Goal: Task Accomplishment & Management: Complete application form

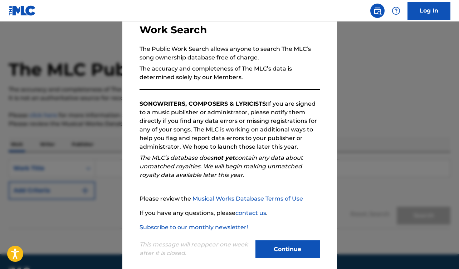
scroll to position [59, 0]
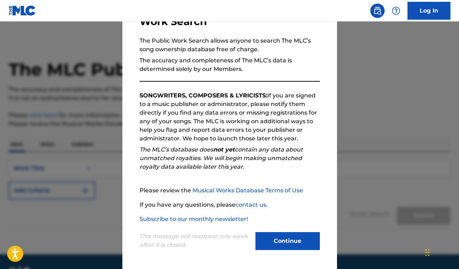
click at [285, 243] on button "Continue" at bounding box center [287, 241] width 64 height 18
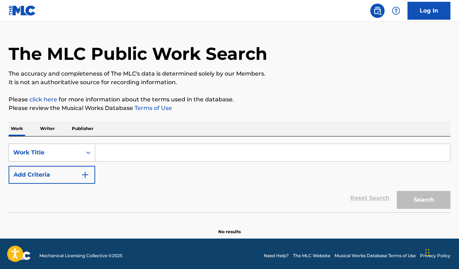
click at [55, 161] on div "Work Title" at bounding box center [52, 152] width 87 height 18
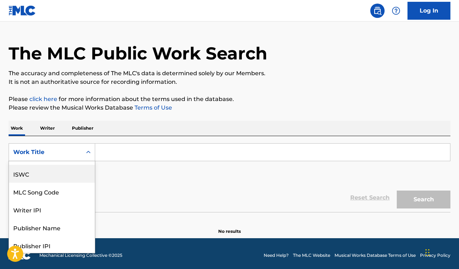
scroll to position [28, 0]
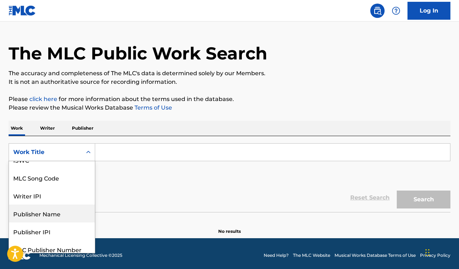
click at [53, 216] on div "Publisher Name" at bounding box center [52, 213] width 86 height 18
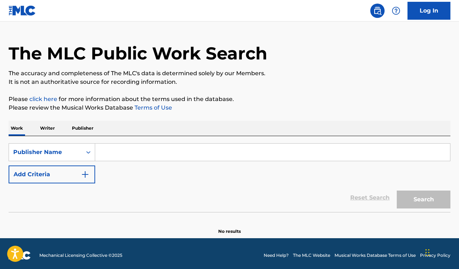
click at [112, 159] on input "Search Form" at bounding box center [272, 151] width 355 height 17
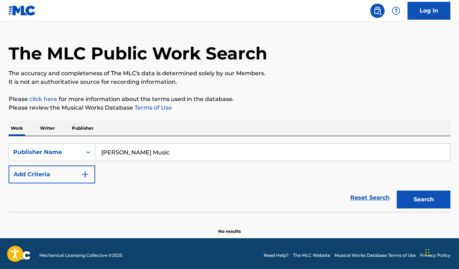
type input "[PERSON_NAME] Music"
click at [397, 190] on button "Search" at bounding box center [424, 199] width 54 height 18
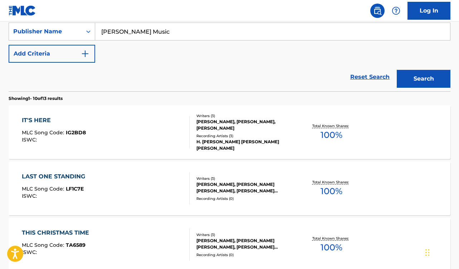
scroll to position [146, 0]
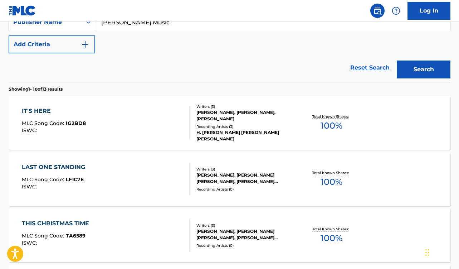
click at [236, 179] on div "[PERSON_NAME], [PERSON_NAME] [PERSON_NAME], [PERSON_NAME] [PERSON_NAME]" at bounding box center [245, 178] width 98 height 13
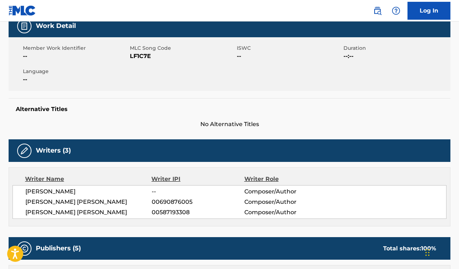
scroll to position [118, 0]
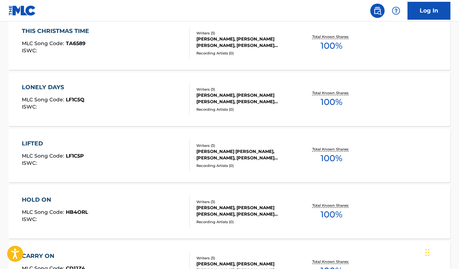
scroll to position [341, 0]
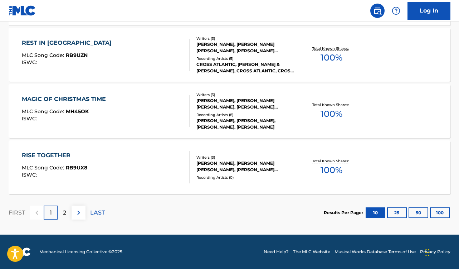
click at [64, 211] on p "2" at bounding box center [64, 212] width 3 height 9
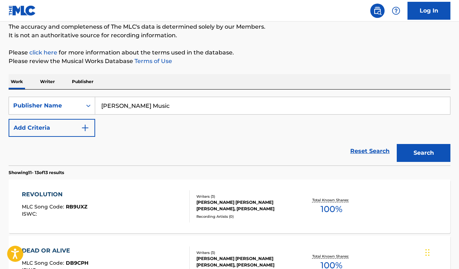
scroll to position [102, 0]
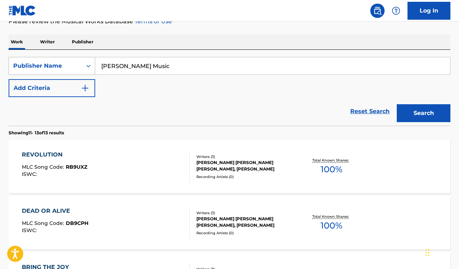
click at [84, 70] on div "Search Form" at bounding box center [88, 65] width 13 height 13
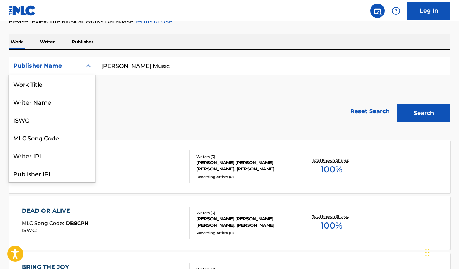
scroll to position [36, 0]
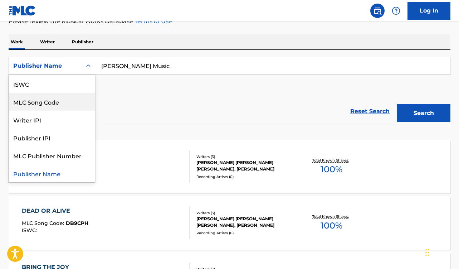
click at [149, 102] on div "Reset Search Search" at bounding box center [230, 111] width 442 height 29
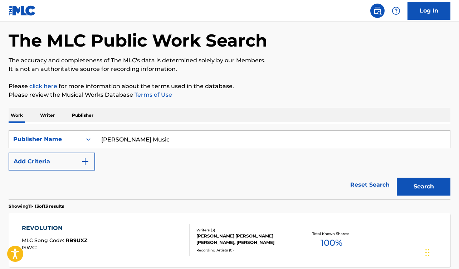
scroll to position [7, 0]
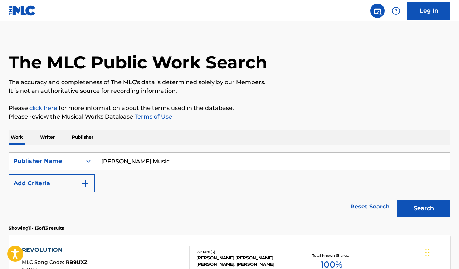
click at [433, 10] on link "Log In" at bounding box center [429, 11] width 43 height 18
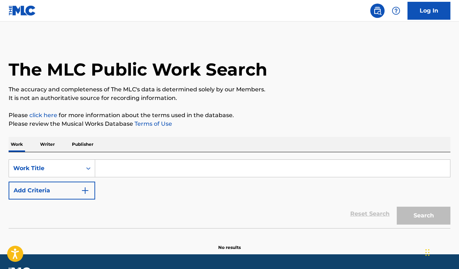
scroll to position [1, 0]
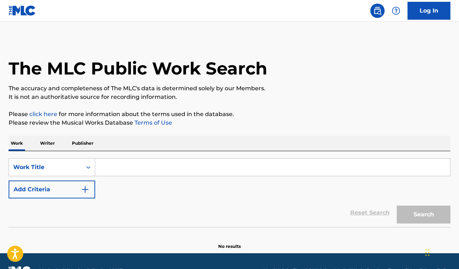
click at [87, 136] on p "Publisher" at bounding box center [83, 143] width 26 height 15
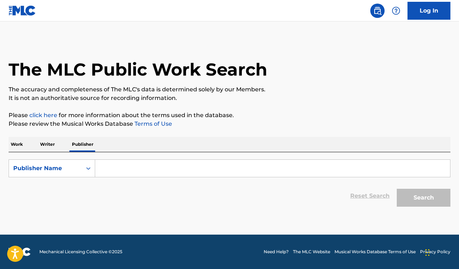
click at [10, 147] on p "Work" at bounding box center [17, 144] width 16 height 15
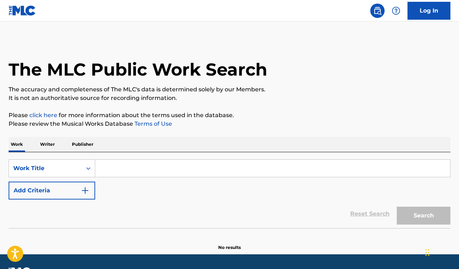
click at [116, 164] on input "Search Form" at bounding box center [272, 168] width 355 height 17
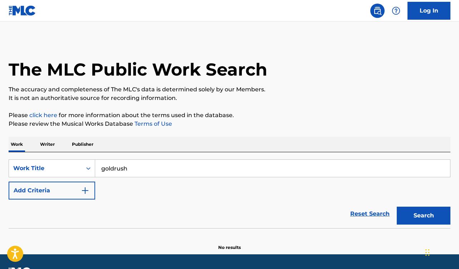
type input "goldrush"
click at [86, 189] on img "Search Form" at bounding box center [85, 190] width 9 height 9
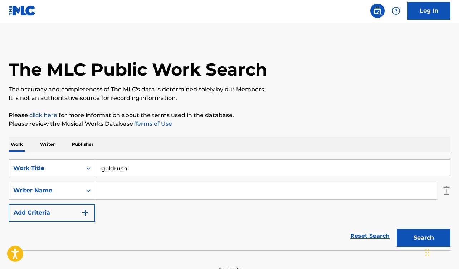
click at [120, 185] on input "Search Form" at bounding box center [266, 190] width 342 height 17
type input "[PERSON_NAME]"
click at [416, 231] on button "Search" at bounding box center [424, 238] width 54 height 18
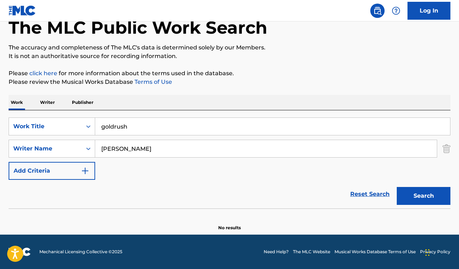
click at [393, 202] on div "Search" at bounding box center [421, 194] width 57 height 29
click at [403, 201] on button "Search" at bounding box center [424, 196] width 54 height 18
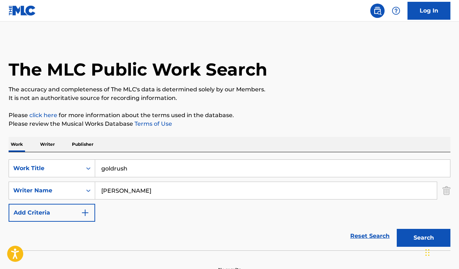
click at [432, 8] on link "Log In" at bounding box center [429, 11] width 43 height 18
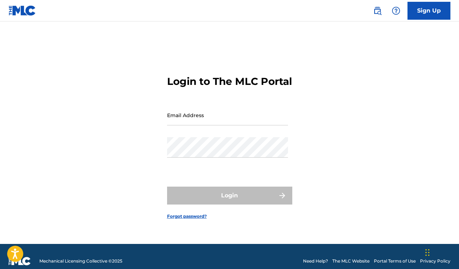
scroll to position [9, 0]
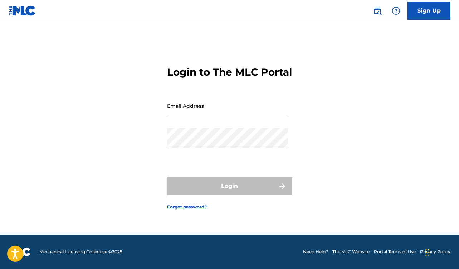
click at [28, 7] on img at bounding box center [23, 10] width 28 height 10
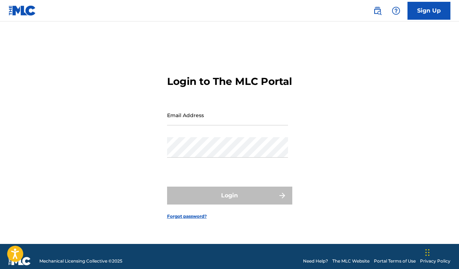
click at [423, 3] on link "Sign Up" at bounding box center [429, 11] width 43 height 18
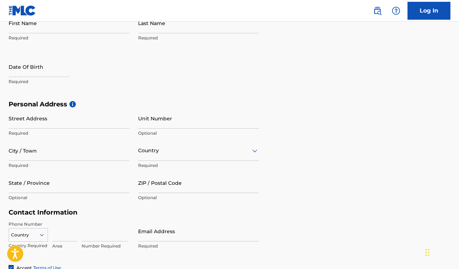
scroll to position [111, 0]
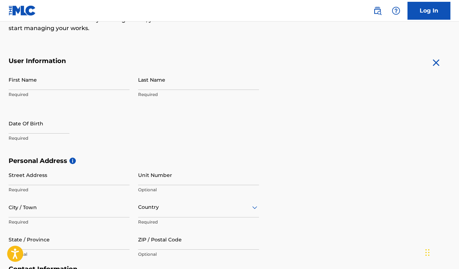
click at [48, 87] on input "First Name" at bounding box center [69, 79] width 121 height 20
type input "[PERSON_NAME]"
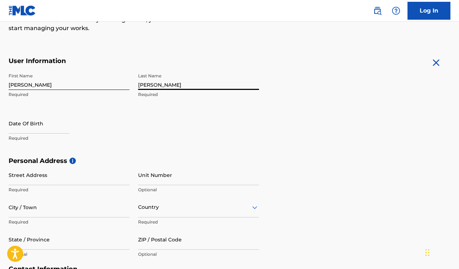
type input "[PERSON_NAME]"
select select "7"
select select "2025"
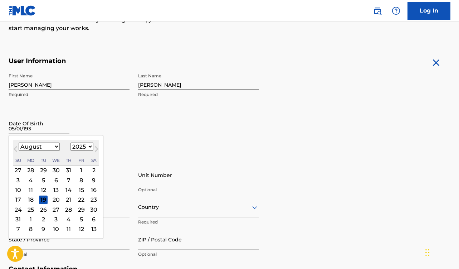
type input "05/01/193"
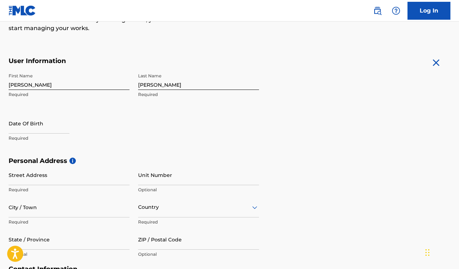
click at [35, 129] on input "text" at bounding box center [39, 123] width 61 height 20
select select "7"
select select "2025"
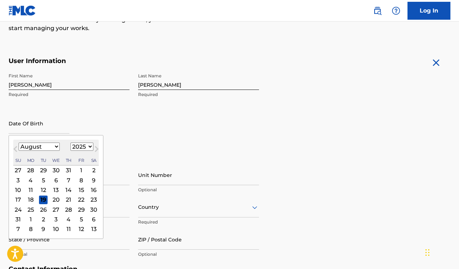
click at [44, 147] on select "January February March April May June July August September October November De…" at bounding box center [39, 146] width 41 height 8
select select "4"
click at [85, 143] on select "1899 1900 1901 1902 1903 1904 1905 1906 1907 1908 1909 1910 1911 1912 1913 1914…" at bounding box center [81, 146] width 23 height 8
select select "1993"
click at [91, 170] on div "1" at bounding box center [93, 170] width 9 height 9
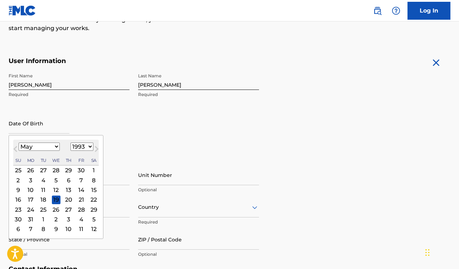
type input "[DATE]"
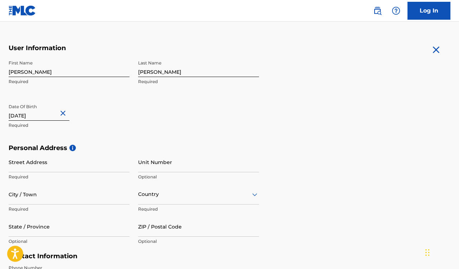
scroll to position [131, 0]
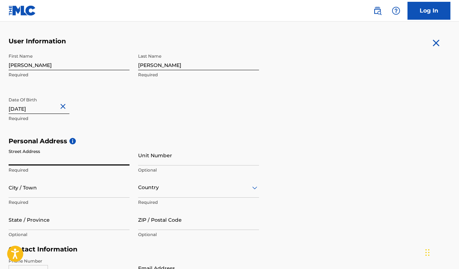
click at [65, 159] on input "Street Address" at bounding box center [69, 155] width 121 height 20
type input "[STREET_ADDRESS]"
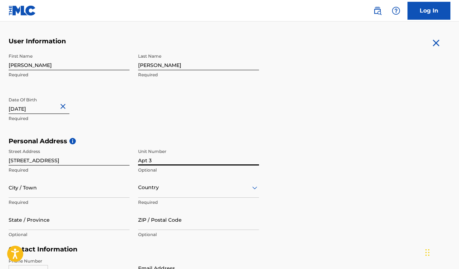
type input "APT 3"
type input "[GEOGRAPHIC_DATA]"
type input "CA"
type input "90232"
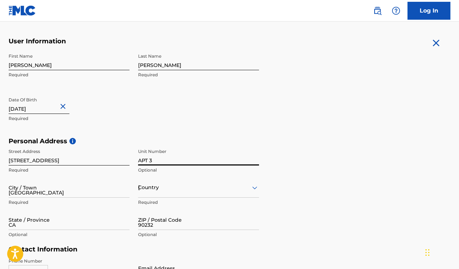
type input "1"
type input "405"
type input "3886404"
type input "[EMAIL_ADDRESS][DOMAIN_NAME]"
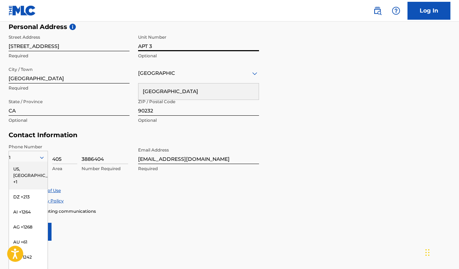
click at [167, 91] on div "[GEOGRAPHIC_DATA]" at bounding box center [198, 91] width 120 height 16
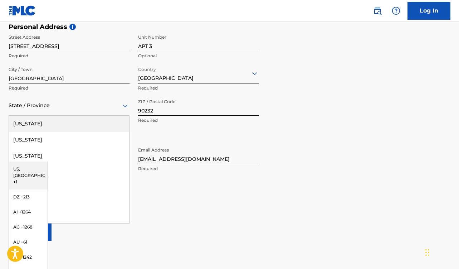
click at [51, 111] on div "State / Province" at bounding box center [69, 105] width 121 height 20
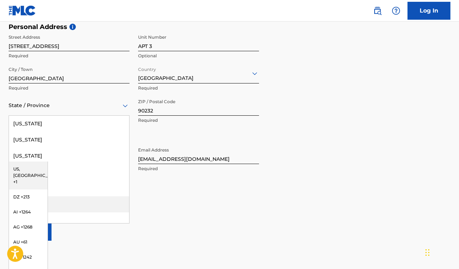
click at [59, 201] on div "[US_STATE]" at bounding box center [69, 204] width 120 height 16
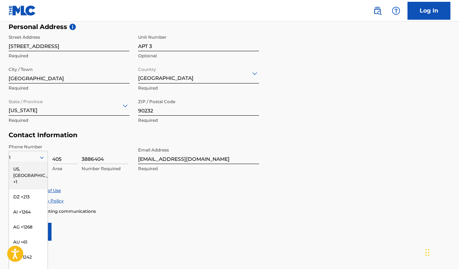
click at [73, 134] on h5 "Contact Information" at bounding box center [134, 135] width 250 height 8
click at [36, 167] on div "US, [GEOGRAPHIC_DATA] +1" at bounding box center [28, 175] width 39 height 28
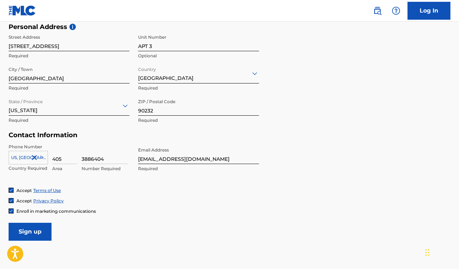
click at [12, 211] on img at bounding box center [11, 211] width 4 height 4
click at [36, 229] on input "Sign up" at bounding box center [30, 232] width 43 height 18
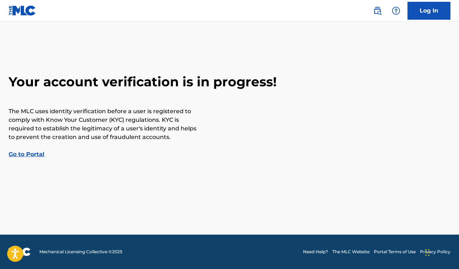
click at [31, 156] on link "Go to Portal" at bounding box center [27, 154] width 36 height 7
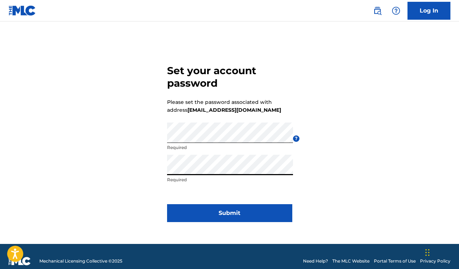
click at [233, 213] on button "Submit" at bounding box center [229, 213] width 125 height 18
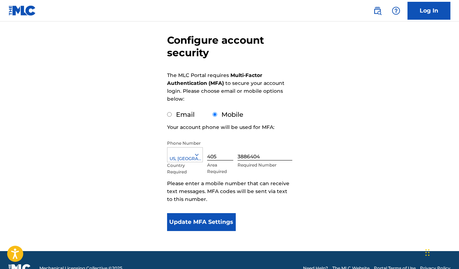
scroll to position [59, 0]
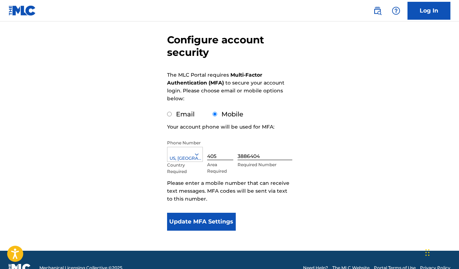
click at [215, 222] on button "Update MFA Settings" at bounding box center [201, 222] width 69 height 18
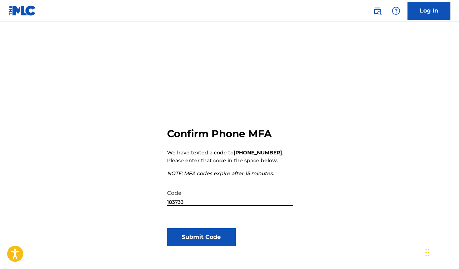
type input "183733"
click at [213, 239] on button "Submit Code" at bounding box center [201, 237] width 69 height 18
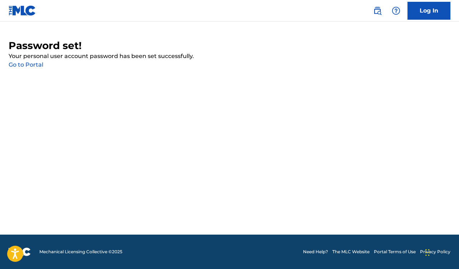
click at [34, 61] on link "Go to Portal" at bounding box center [26, 64] width 35 height 7
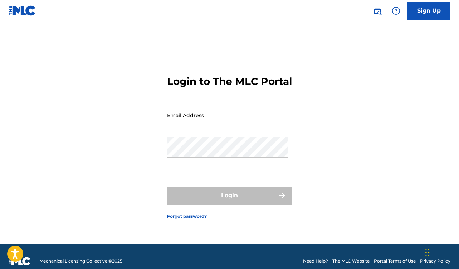
click at [247, 125] on input "Email Address" at bounding box center [227, 115] width 121 height 20
type input "[EMAIL_ADDRESS][DOMAIN_NAME]"
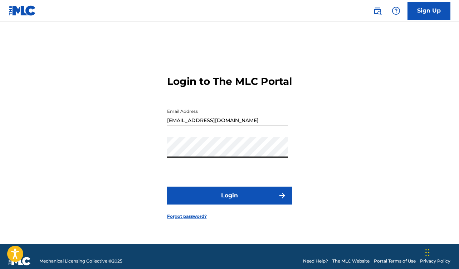
click at [235, 199] on button "Login" at bounding box center [229, 195] width 125 height 18
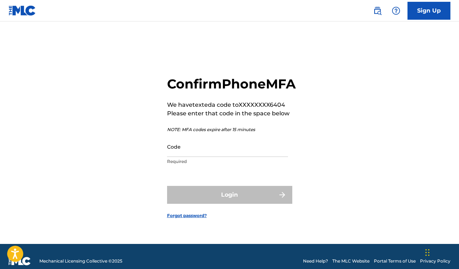
click at [214, 155] on input "Code" at bounding box center [227, 146] width 121 height 20
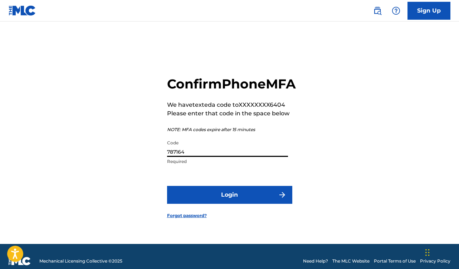
type input "787164"
click at [228, 203] on button "Login" at bounding box center [229, 195] width 125 height 18
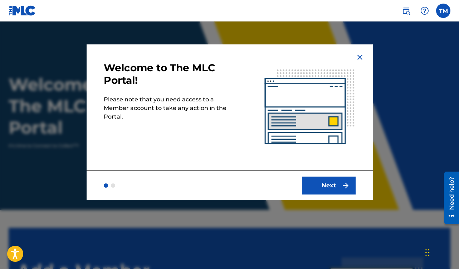
click at [338, 184] on button "Next" at bounding box center [329, 185] width 54 height 18
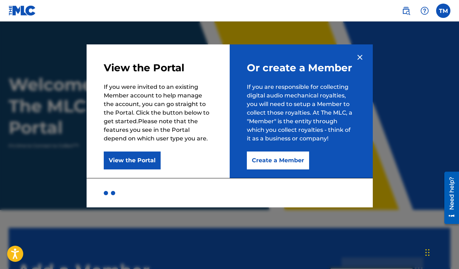
click at [293, 164] on button "Create a Member" at bounding box center [278, 160] width 62 height 18
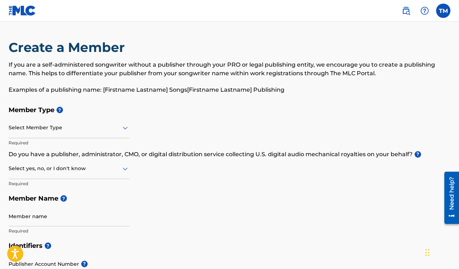
click at [43, 126] on div at bounding box center [69, 127] width 121 height 9
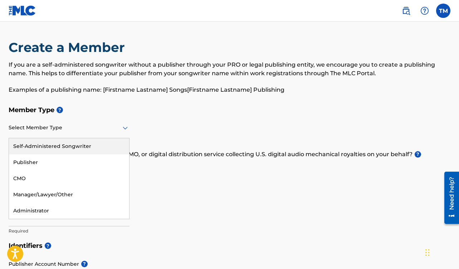
click at [93, 145] on div "Self-Administered Songwriter" at bounding box center [69, 146] width 120 height 16
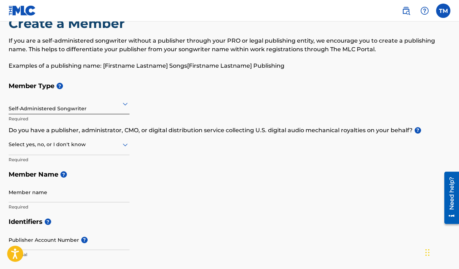
scroll to position [26, 0]
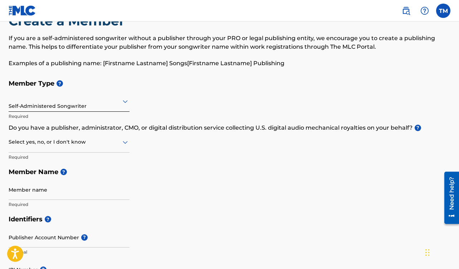
click at [123, 144] on icon at bounding box center [125, 142] width 9 height 9
click at [164, 151] on div "Member Type ? Self-Administered Songwriter Required Do you have a publisher, ad…" at bounding box center [230, 144] width 442 height 136
click at [123, 145] on icon at bounding box center [125, 142] width 9 height 9
click at [83, 164] on div "Yes" at bounding box center [69, 160] width 120 height 16
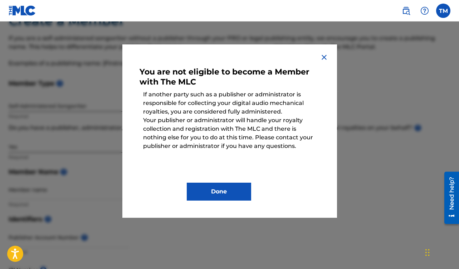
click at [221, 192] on button "Done" at bounding box center [219, 191] width 64 height 18
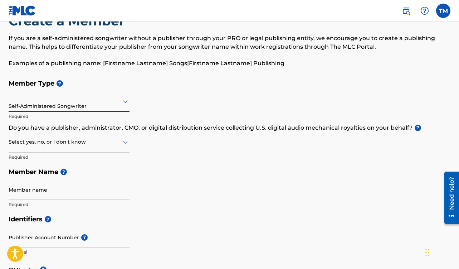
click at [121, 141] on div at bounding box center [69, 141] width 121 height 9
click at [72, 177] on div "No" at bounding box center [69, 177] width 120 height 16
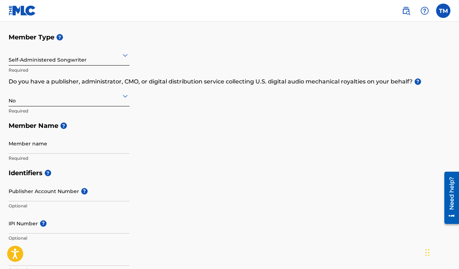
scroll to position [80, 0]
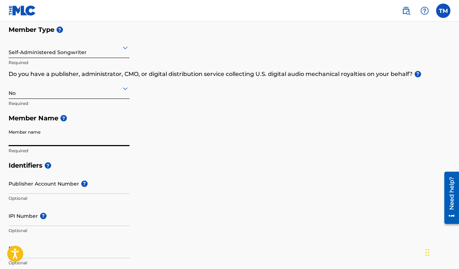
click at [61, 136] on input "Member name" at bounding box center [69, 136] width 121 height 20
click at [170, 144] on div "Member Type ? Self-Administered Songwriter Required Do you have a publisher, ad…" at bounding box center [230, 90] width 442 height 136
click at [87, 143] on input "Member name" at bounding box center [69, 136] width 121 height 20
click at [55, 138] on input "Ted Moock music" at bounding box center [69, 136] width 121 height 20
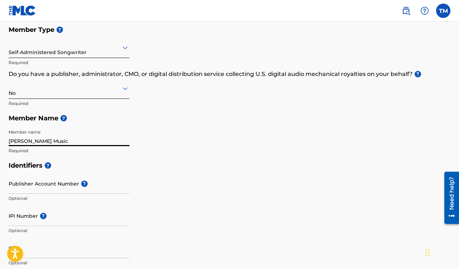
type input "[PERSON_NAME] Music"
click at [178, 129] on div "Member Type ? Self-Administered Songwriter Required Do you have a publisher, ad…" at bounding box center [230, 90] width 442 height 136
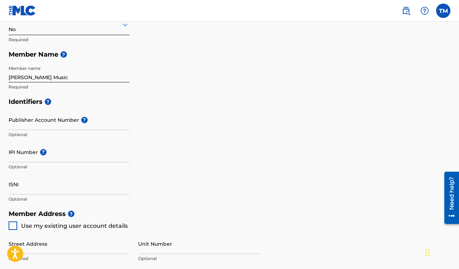
scroll to position [168, 0]
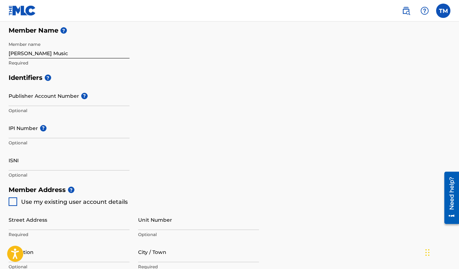
click at [14, 202] on div at bounding box center [13, 201] width 9 height 9
type input "[STREET_ADDRESS]"
type input "[GEOGRAPHIC_DATA]"
type input "90232"
type input "405"
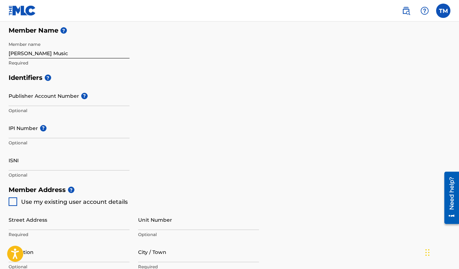
type input "3886404"
type input "[EMAIL_ADDRESS][DOMAIN_NAME]"
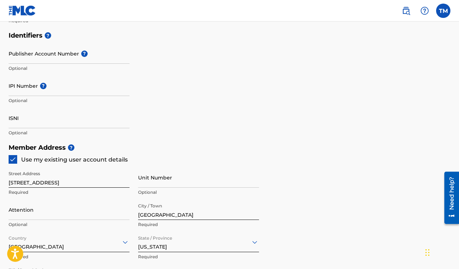
scroll to position [238, 0]
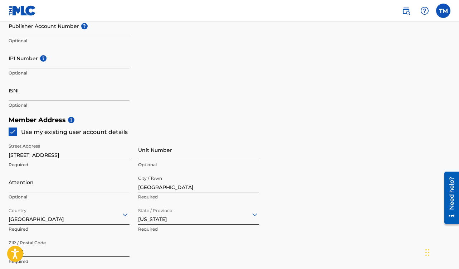
click at [159, 156] on input "Unit Number" at bounding box center [198, 150] width 121 height 20
type input "Apt 3"
click at [188, 116] on h5 "Member Address ?" at bounding box center [230, 119] width 442 height 15
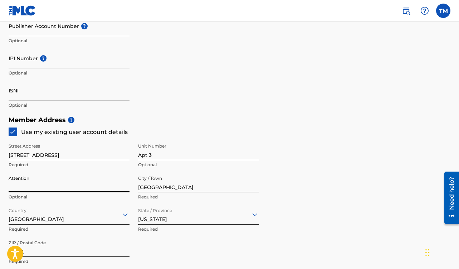
click at [81, 185] on input "Attention" at bounding box center [69, 182] width 121 height 20
type input "[PERSON_NAME]"
click at [213, 84] on div "Identifiers ? Publisher Account Number ? Optional IPI Number ? Optional ISNI Op…" at bounding box center [230, 56] width 442 height 112
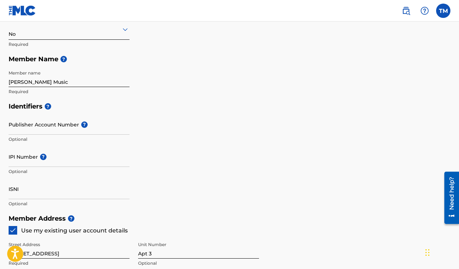
scroll to position [113, 0]
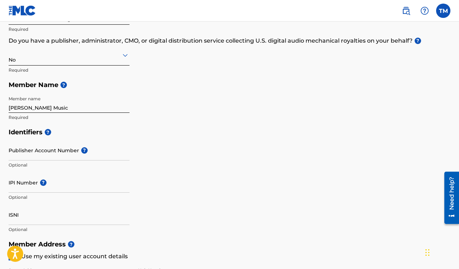
click at [39, 150] on input "Publisher Account Number ?" at bounding box center [69, 150] width 121 height 20
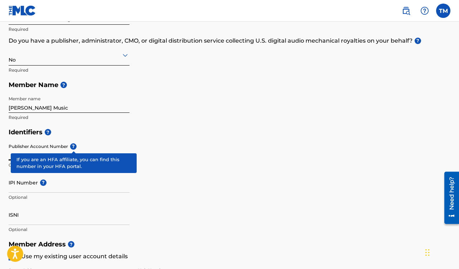
click at [71, 146] on div "Publisher Account Number ? Optional" at bounding box center [69, 156] width 121 height 32
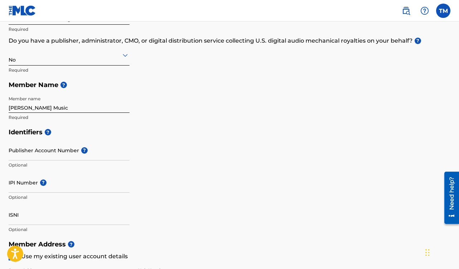
click at [50, 146] on input "Publisher Account Number ?" at bounding box center [69, 150] width 121 height 20
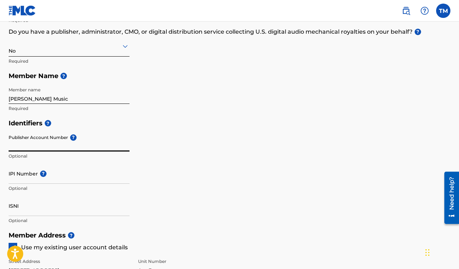
scroll to position [136, 0]
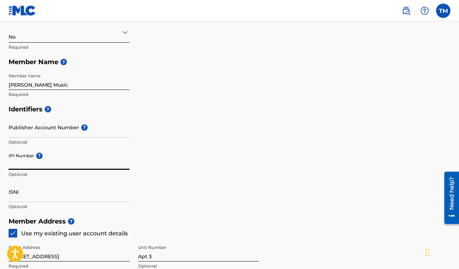
click at [35, 160] on input "IPI Number ?" at bounding box center [69, 159] width 121 height 20
paste input "1141722001"
type input "1141722001"
click at [21, 166] on input "1141722001" at bounding box center [69, 159] width 121 height 20
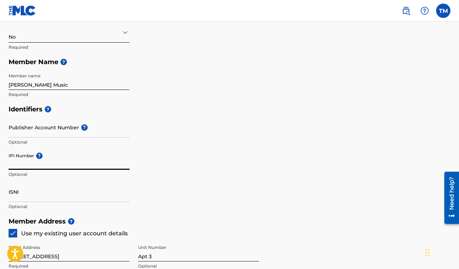
paste input "1141722001"
type input "1141722001"
click at [201, 122] on div "Identifiers ? Publisher Account Number ? Optional IPI Number ? 1141722001 Optio…" at bounding box center [230, 158] width 442 height 112
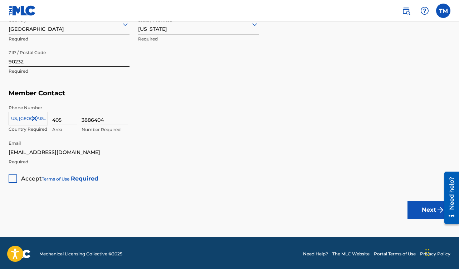
scroll to position [429, 0]
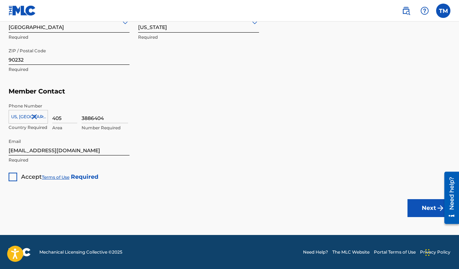
click at [14, 176] on div at bounding box center [13, 176] width 9 height 9
click at [422, 208] on button "Next" at bounding box center [429, 208] width 43 height 18
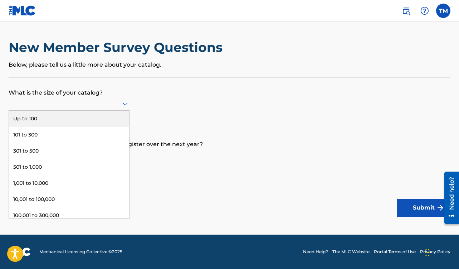
click at [126, 102] on icon at bounding box center [125, 103] width 9 height 9
click at [51, 120] on div "Up to 100" at bounding box center [69, 119] width 120 height 16
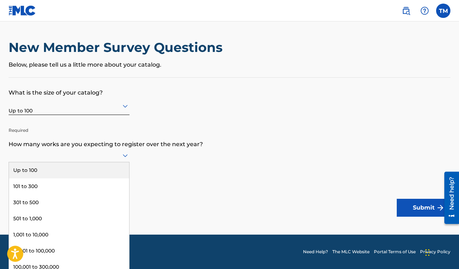
scroll to position [0, 0]
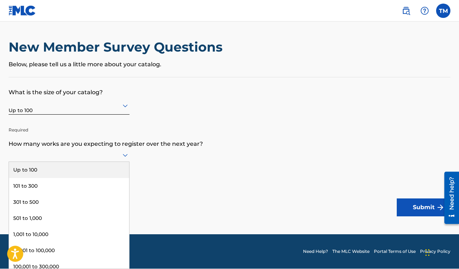
click at [126, 156] on icon at bounding box center [125, 155] width 5 height 3
click at [52, 170] on div "Up to 100" at bounding box center [69, 170] width 120 height 16
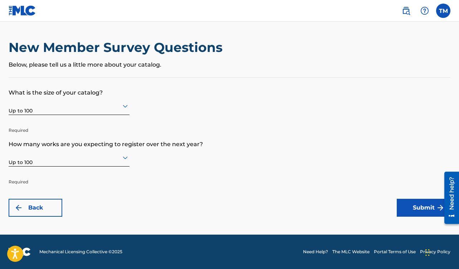
click at [426, 209] on button "Submit" at bounding box center [424, 208] width 54 height 18
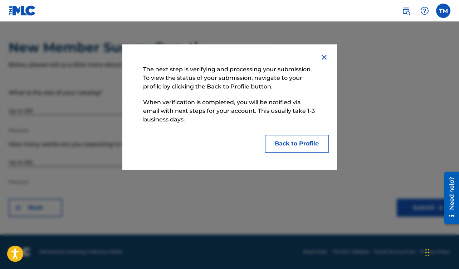
click at [301, 147] on button "Back to Profile" at bounding box center [297, 144] width 64 height 18
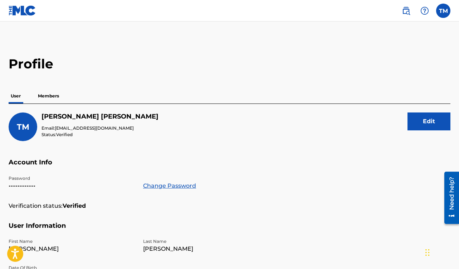
click at [44, 100] on p "Members" at bounding box center [48, 95] width 25 height 15
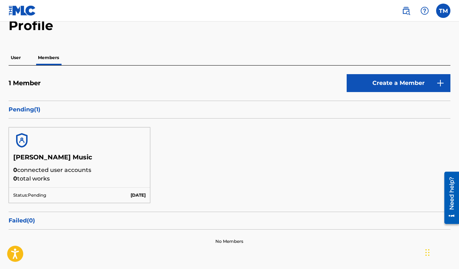
scroll to position [74, 0]
